Goal: Information Seeking & Learning: Learn about a topic

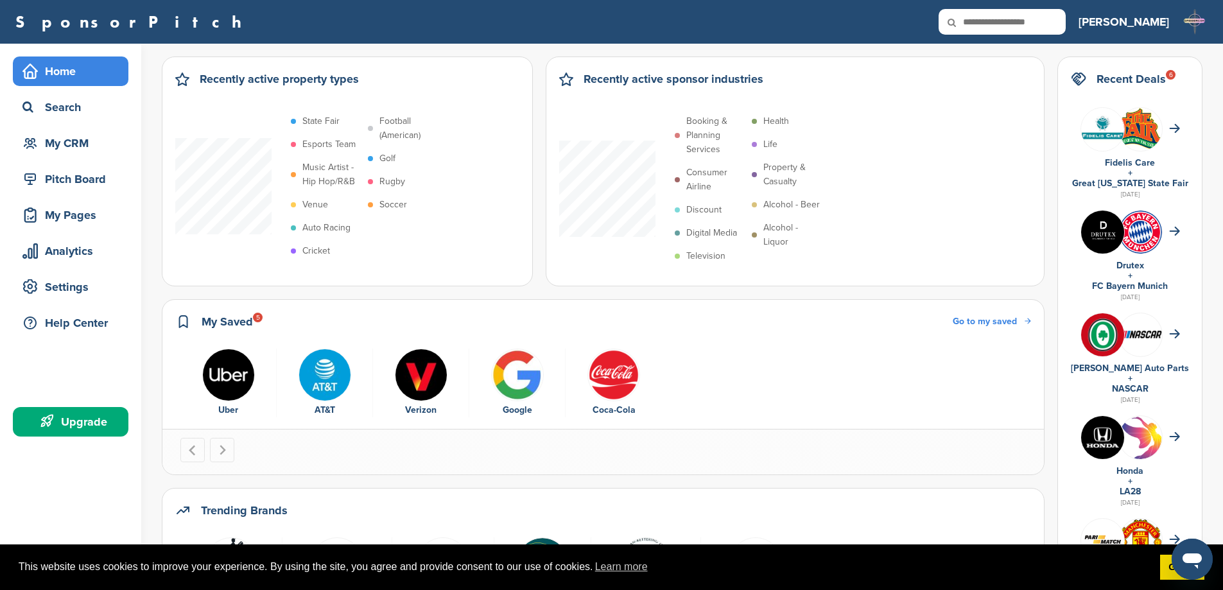
click at [70, 28] on link "SponsorPitch" at bounding box center [132, 21] width 234 height 17
click at [69, 148] on div "My CRM" at bounding box center [73, 143] width 109 height 23
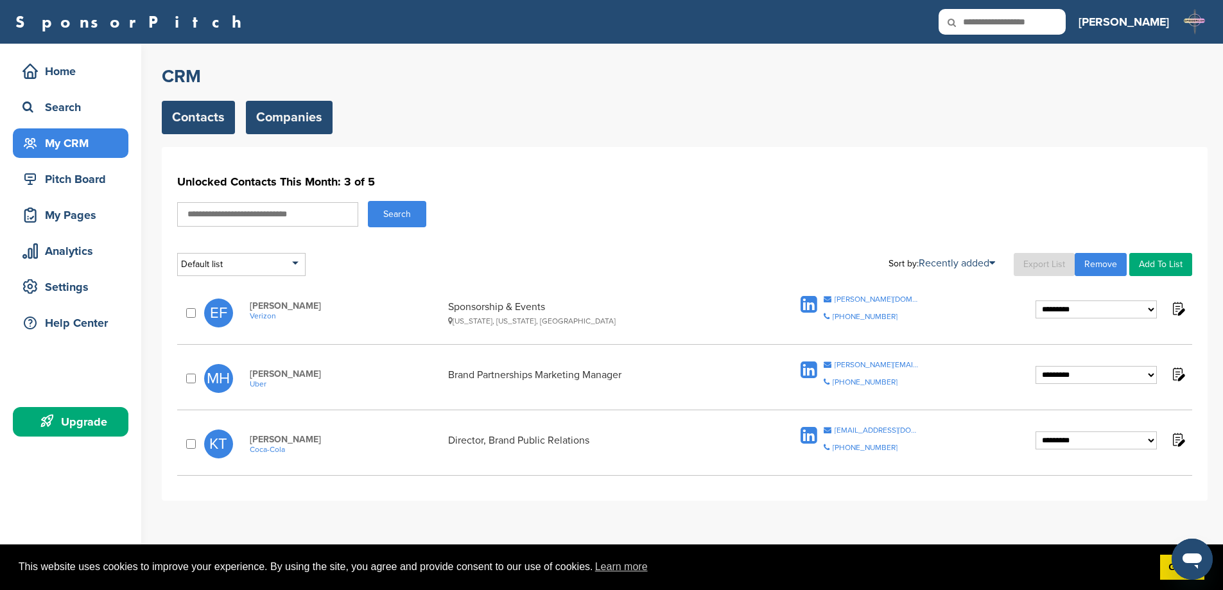
click at [297, 112] on link "Companies" at bounding box center [289, 117] width 87 height 33
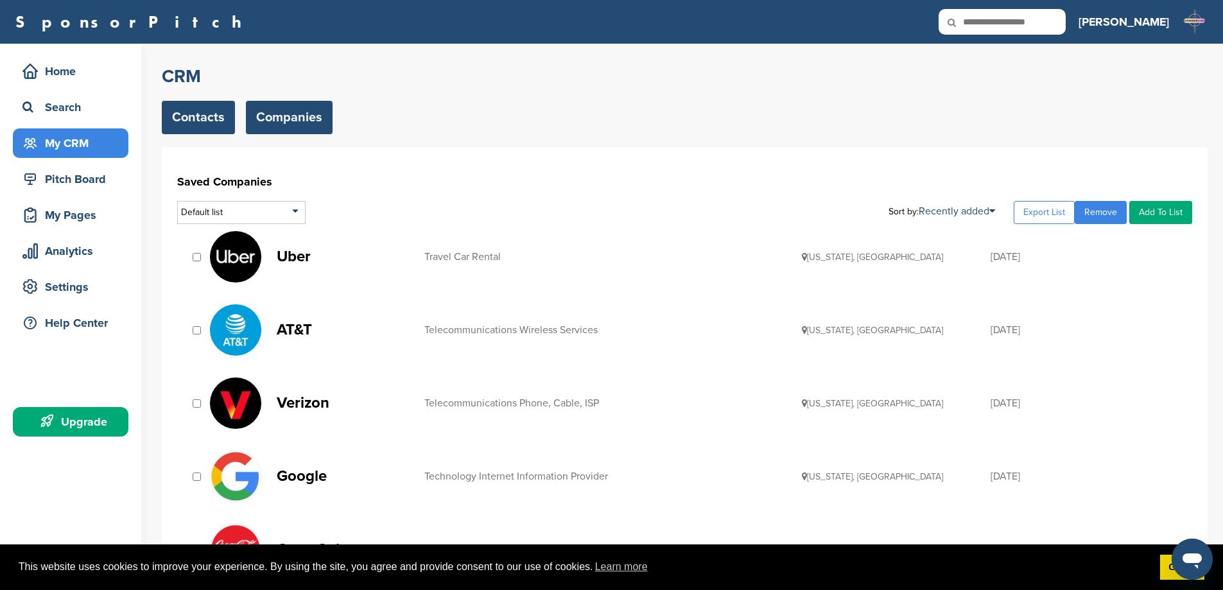
click at [197, 114] on link "Contacts" at bounding box center [198, 117] width 73 height 33
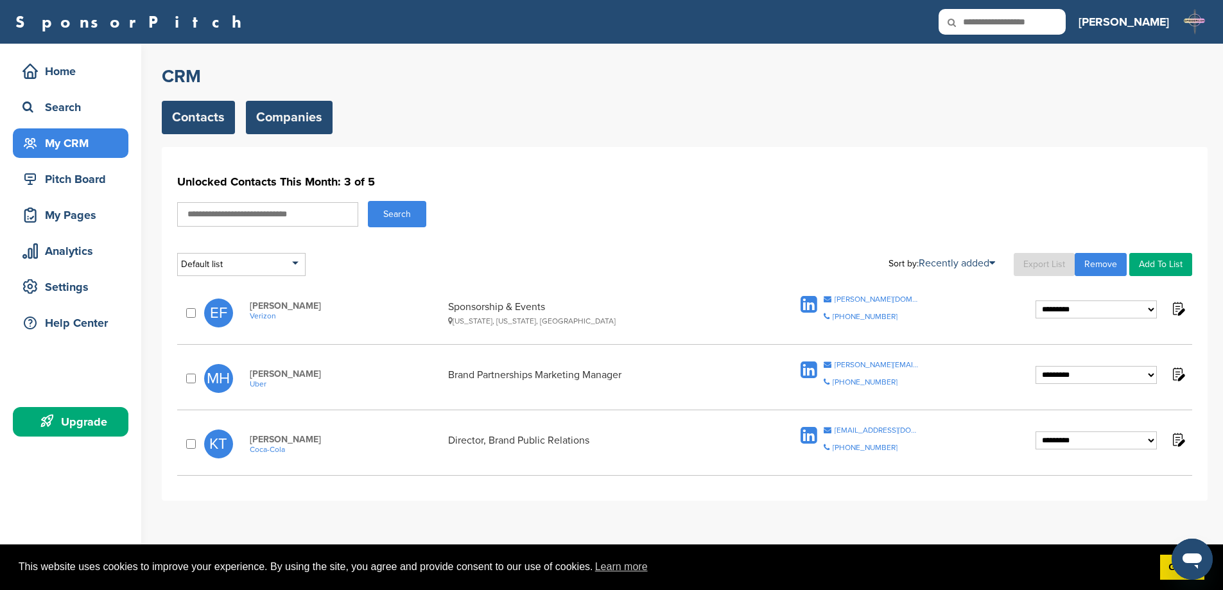
click at [286, 110] on link "Companies" at bounding box center [289, 117] width 87 height 33
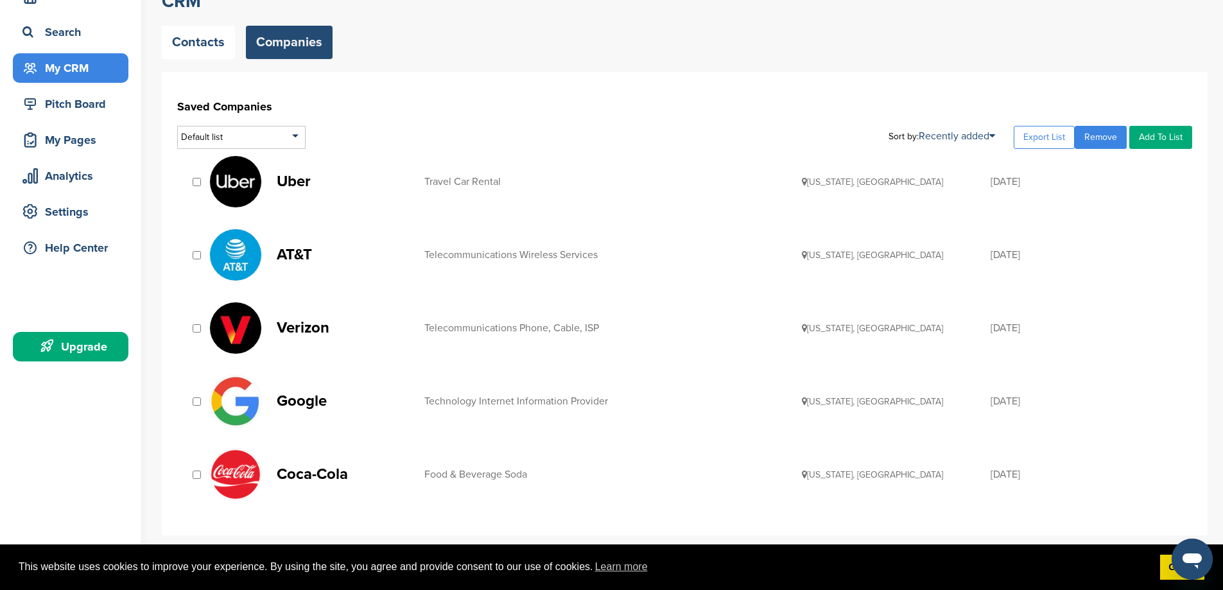
scroll to position [128, 0]
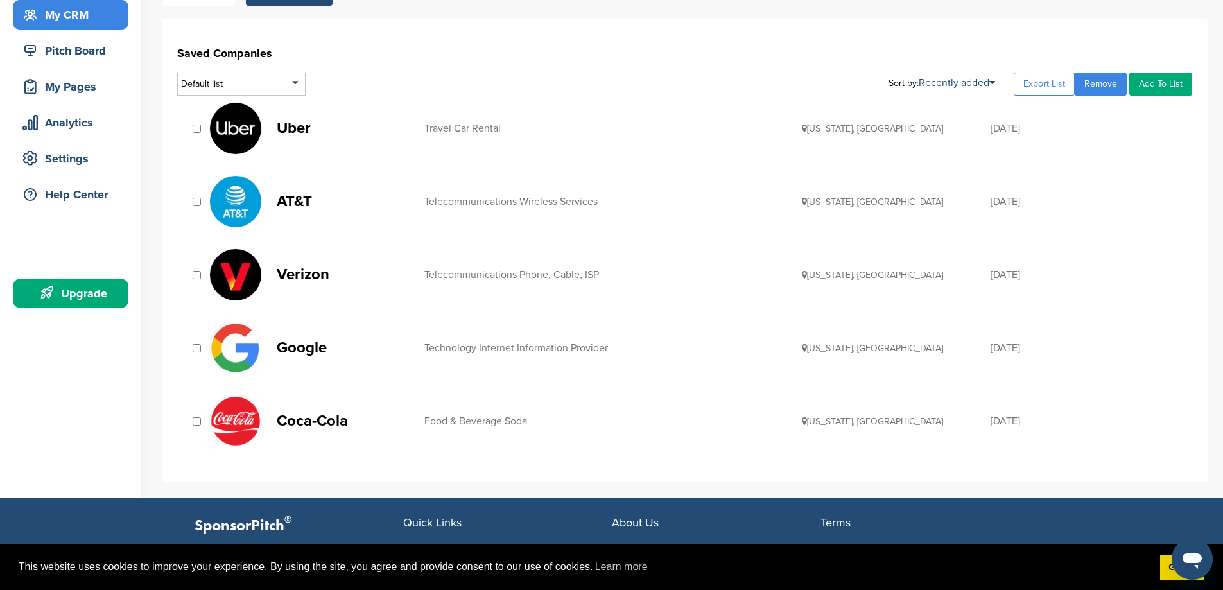
click at [288, 418] on p "Coca-Cola" at bounding box center [344, 421] width 135 height 16
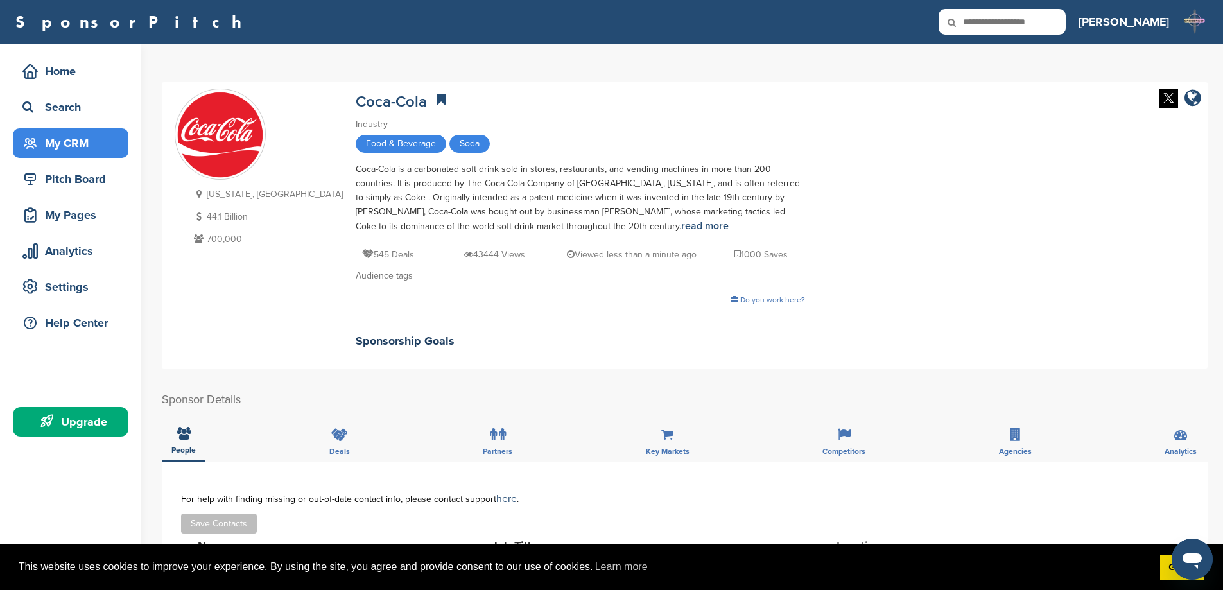
click at [58, 139] on div "My CRM" at bounding box center [73, 143] width 109 height 23
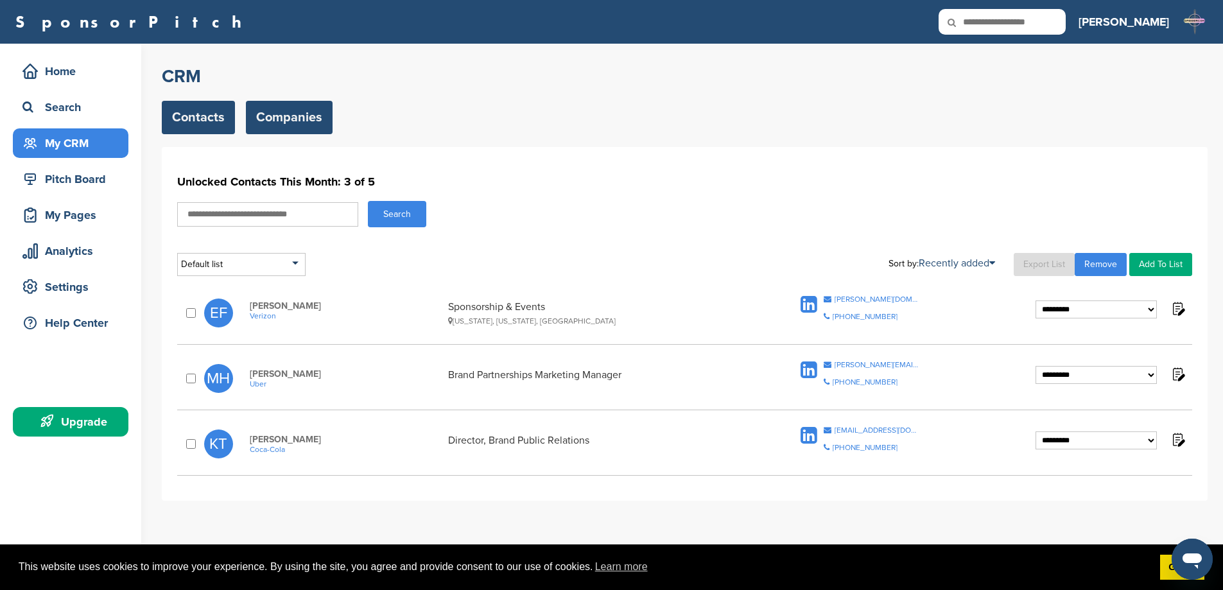
click at [273, 130] on link "Companies" at bounding box center [289, 117] width 87 height 33
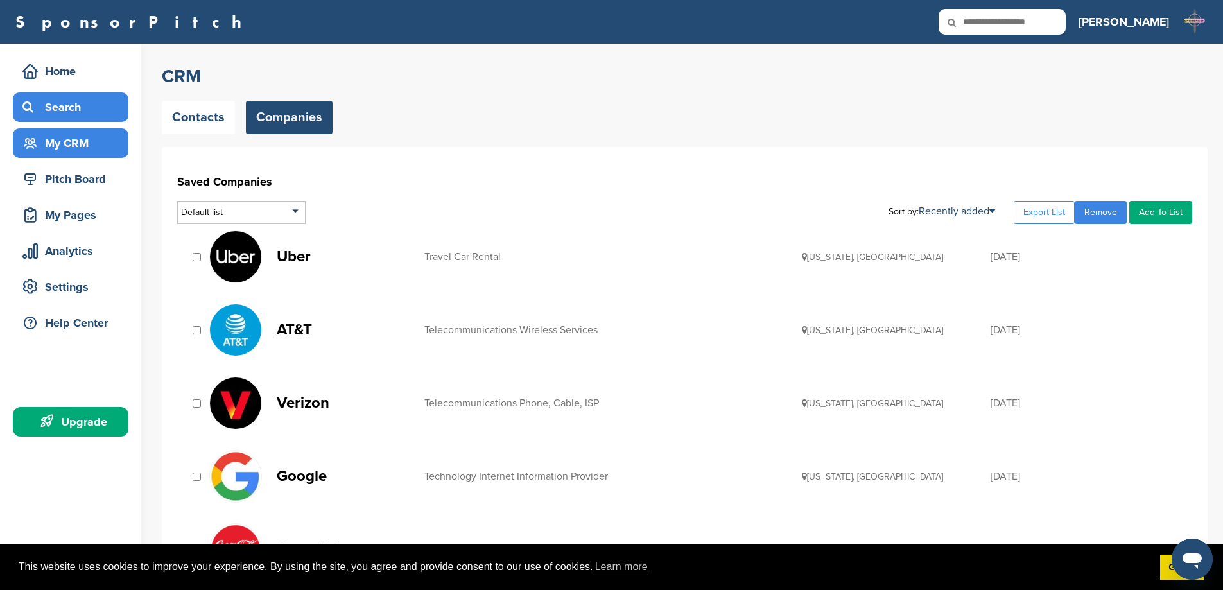
click at [47, 107] on div "Search" at bounding box center [73, 107] width 109 height 23
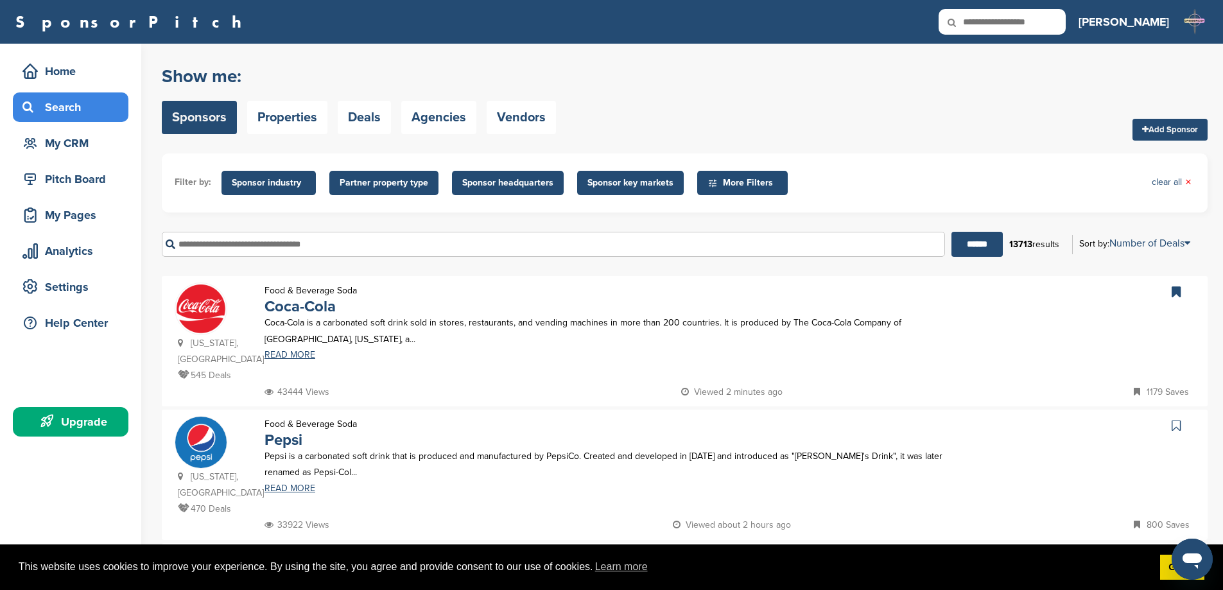
click at [252, 245] on input "text" at bounding box center [553, 244] width 783 height 25
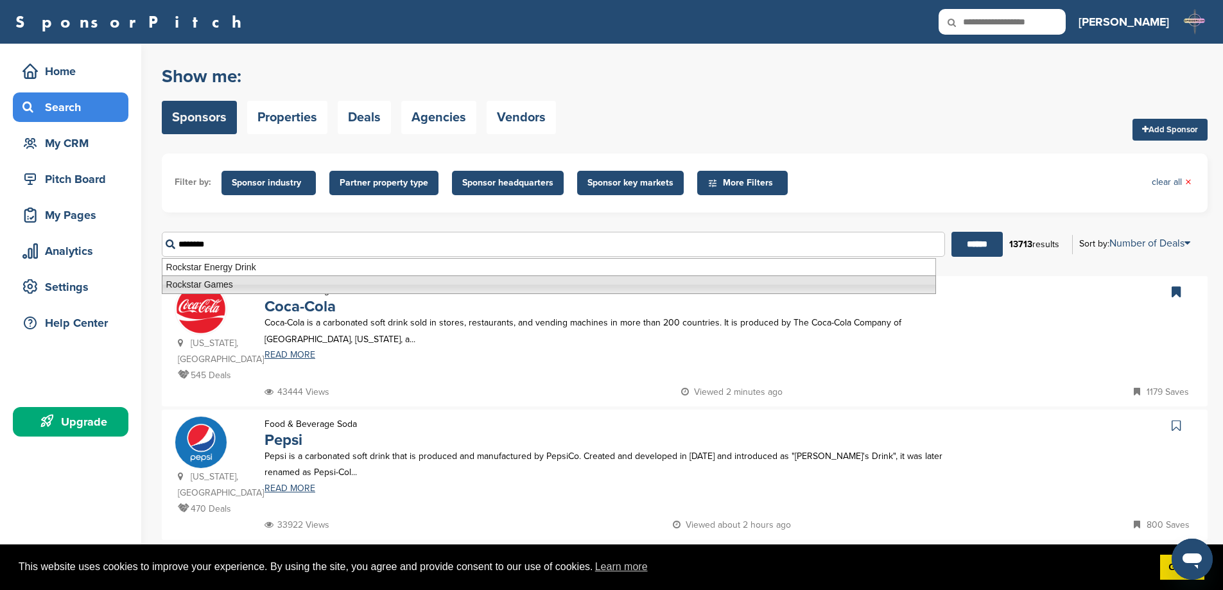
click at [238, 284] on li "Rockstar Games" at bounding box center [549, 284] width 774 height 19
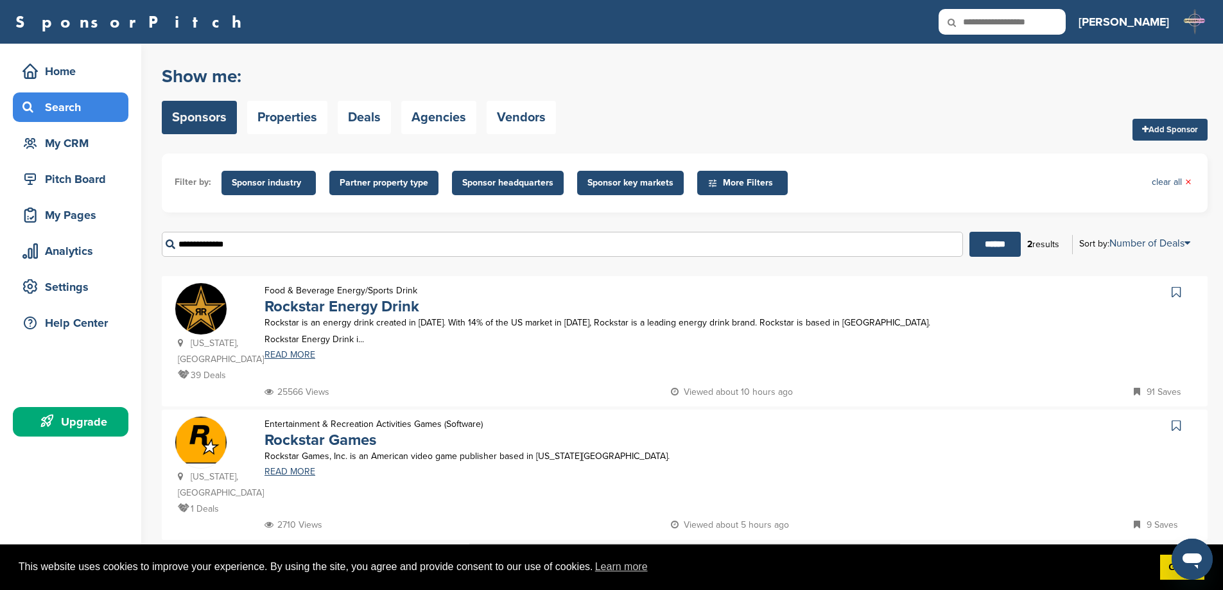
scroll to position [64, 0]
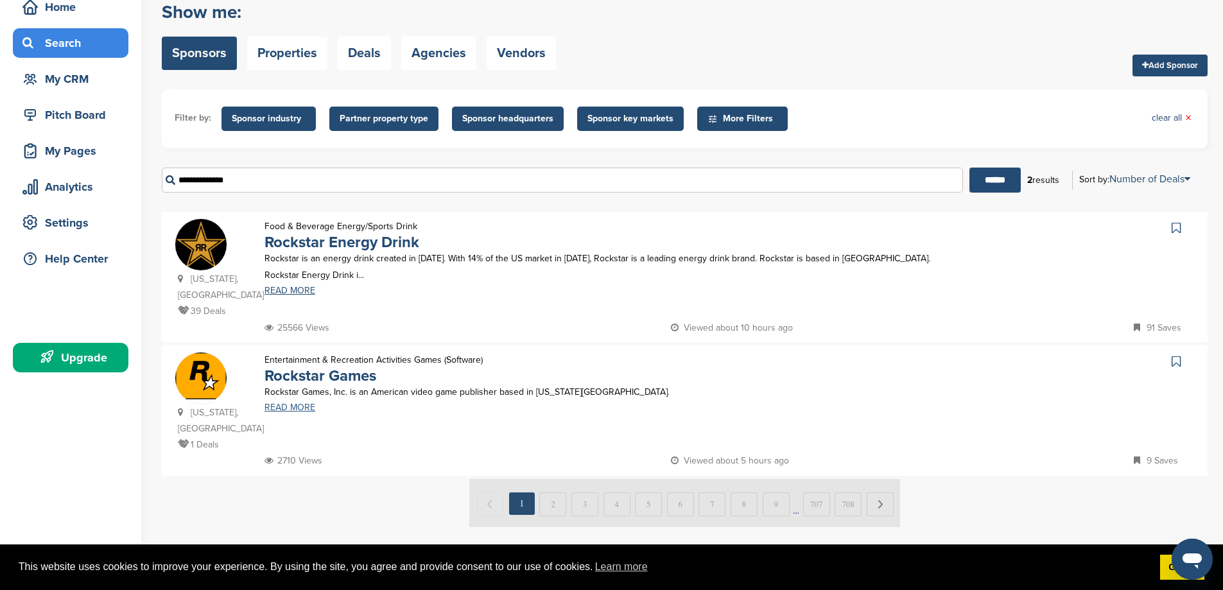
click at [293, 403] on link "READ MORE" at bounding box center [605, 407] width 682 height 9
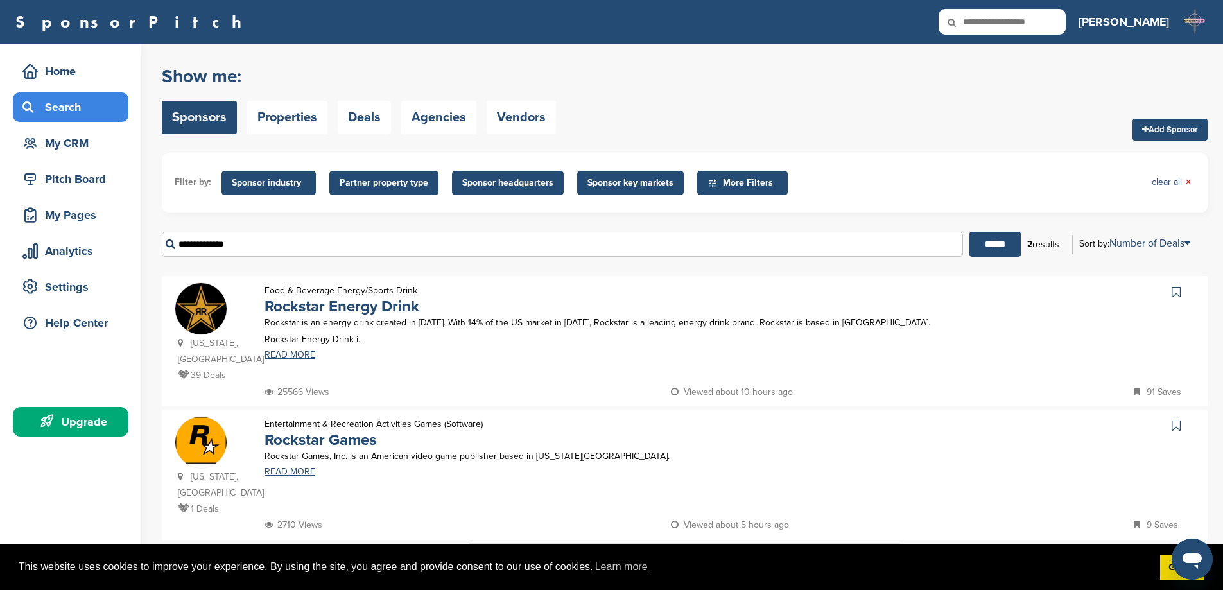
drag, startPoint x: 245, startPoint y: 245, endPoint x: 175, endPoint y: 247, distance: 70.0
click at [175, 247] on input "**********" at bounding box center [562, 244] width 801 height 25
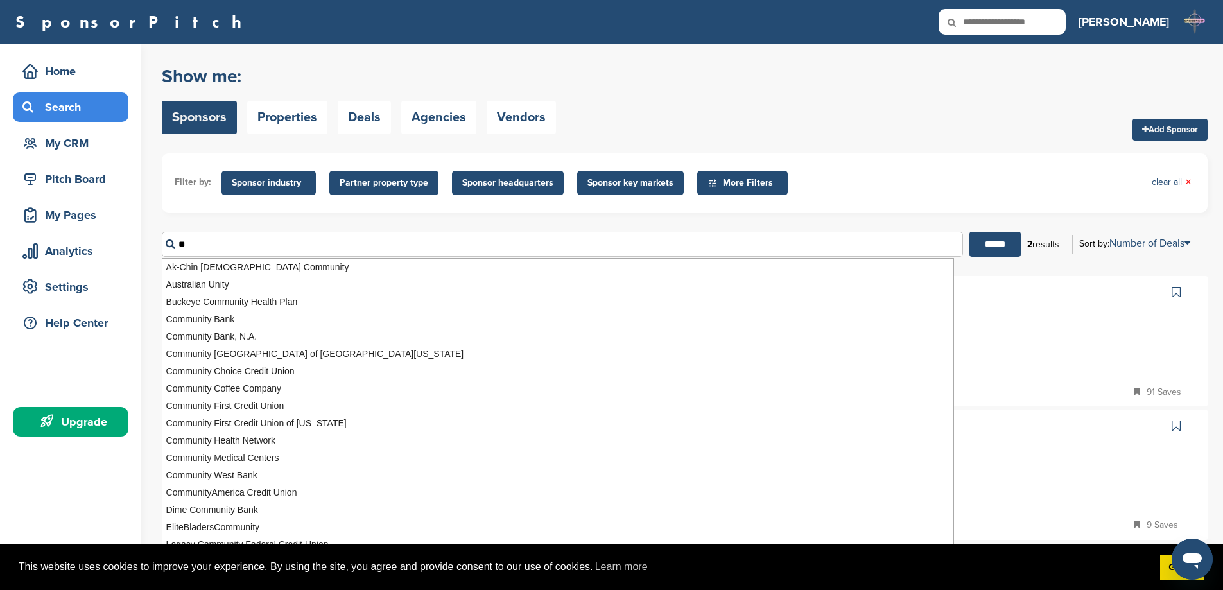
type input "*"
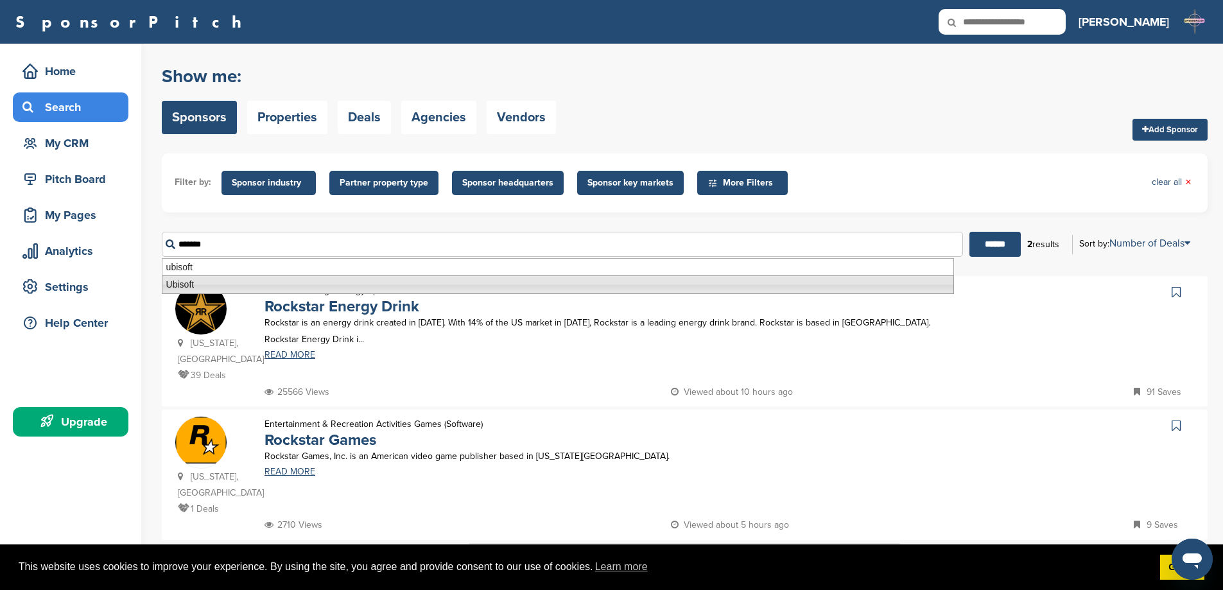
click at [206, 279] on li "Ubisoft" at bounding box center [558, 284] width 792 height 19
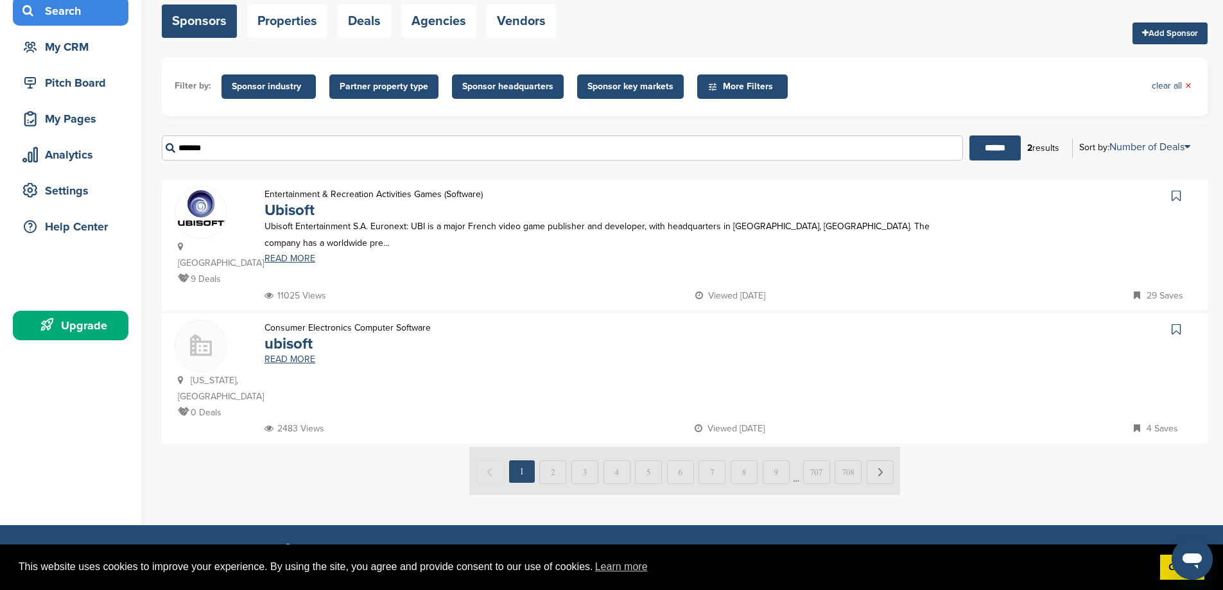
scroll to position [128, 0]
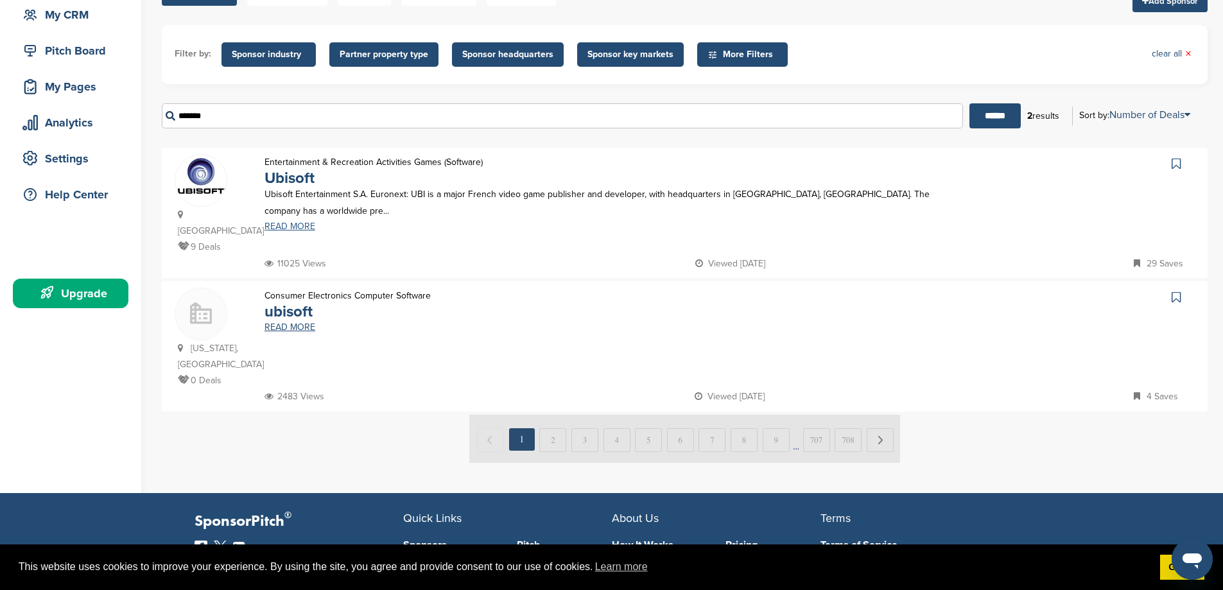
type input "*******"
click at [282, 225] on link "READ MORE" at bounding box center [605, 226] width 682 height 9
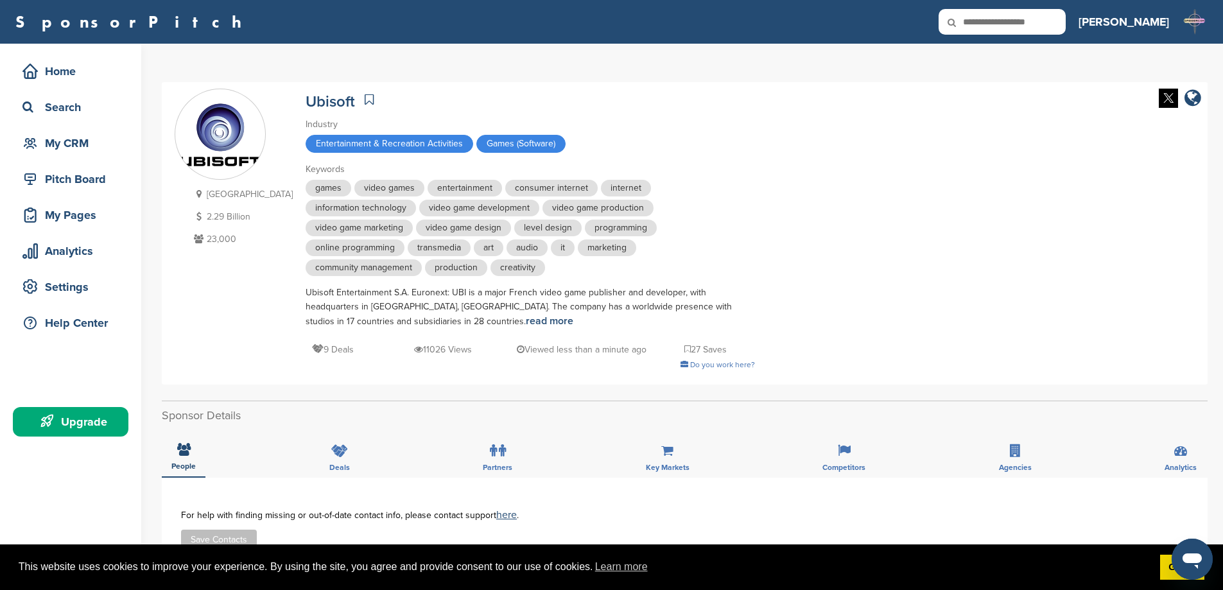
click at [936, 184] on div "[GEOGRAPHIC_DATA] 2.29 Billion 23,000 Ubisoft Industry Entertainment & Recreati…" at bounding box center [685, 234] width 1020 height 290
